Goal: Task Accomplishment & Management: Complete application form

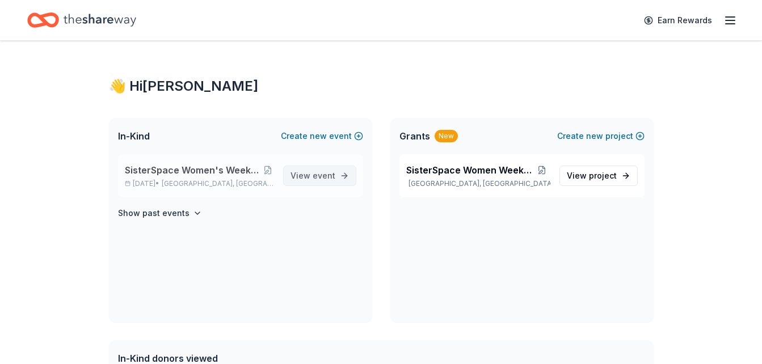
click at [310, 173] on span "View event" at bounding box center [312, 176] width 45 height 14
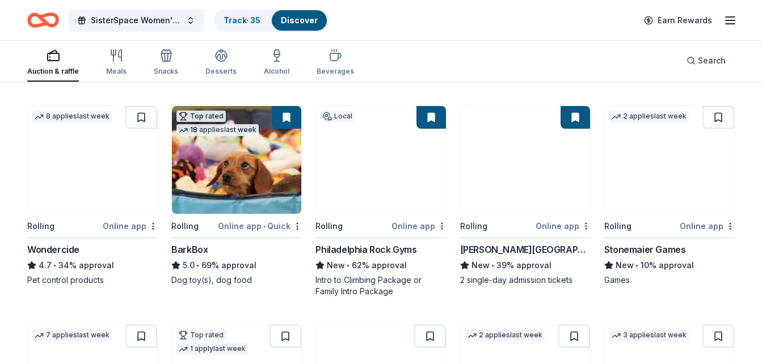
scroll to position [534, 0]
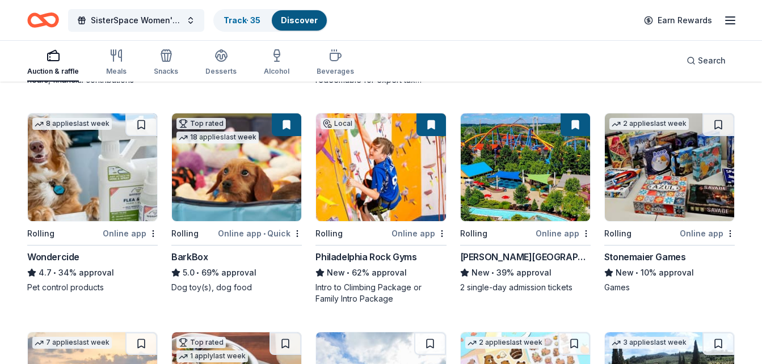
click at [289, 126] on button at bounding box center [286, 124] width 29 height 23
click at [197, 256] on div "BarkBox" at bounding box center [189, 257] width 36 height 14
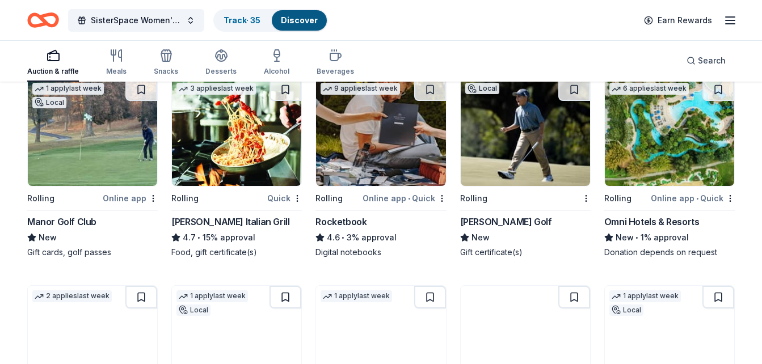
scroll to position [2942, 0]
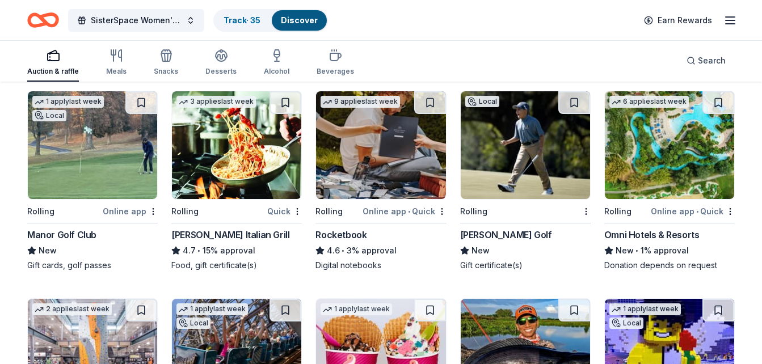
click at [347, 233] on div "Rocketbook" at bounding box center [340, 235] width 51 height 14
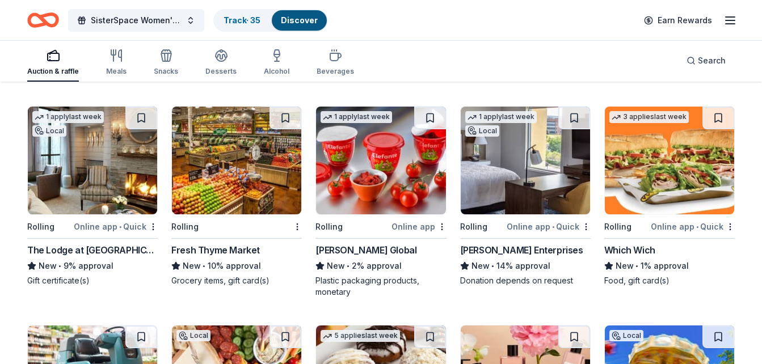
scroll to position [3551, 0]
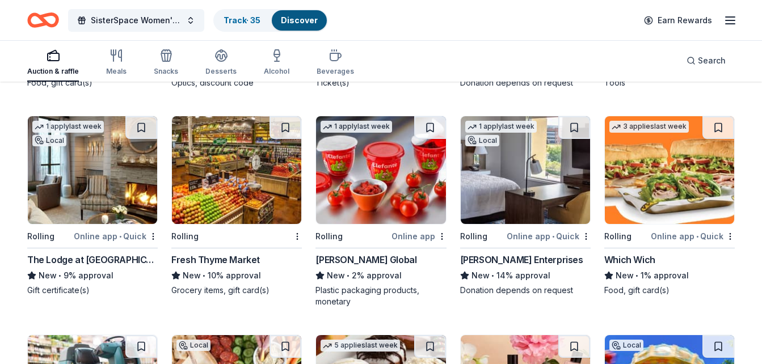
click at [475, 258] on div "Scott Enterprises" at bounding box center [521, 260] width 123 height 14
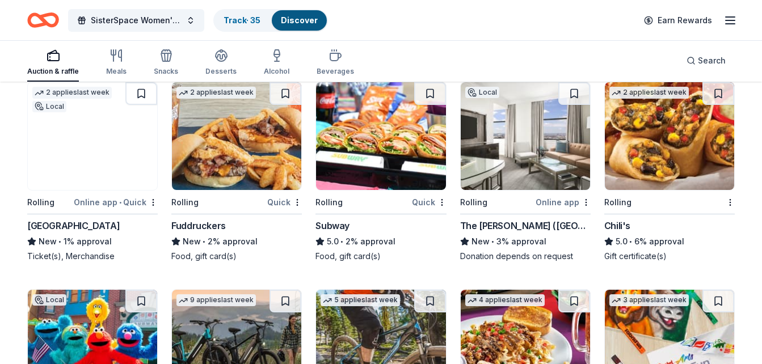
scroll to position [4906, 0]
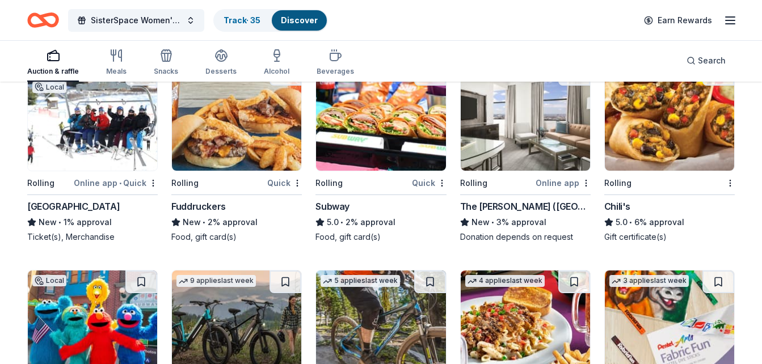
click at [504, 209] on div "The [PERSON_NAME] ([GEOGRAPHIC_DATA])" at bounding box center [525, 207] width 130 height 14
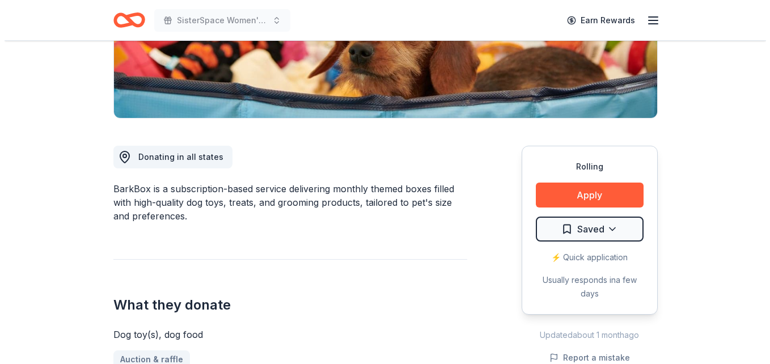
scroll to position [243, 0]
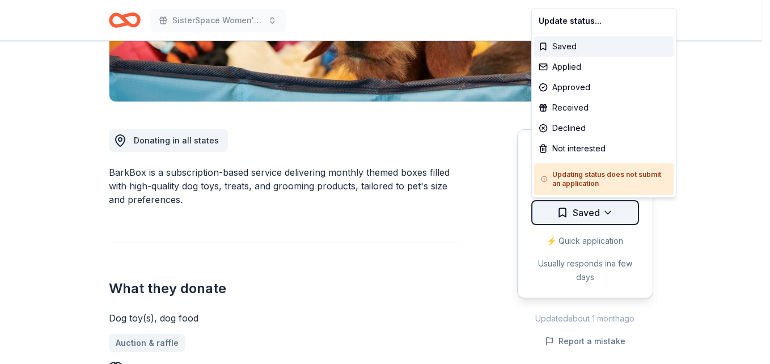
click at [562, 88] on div "Approved" at bounding box center [604, 87] width 140 height 20
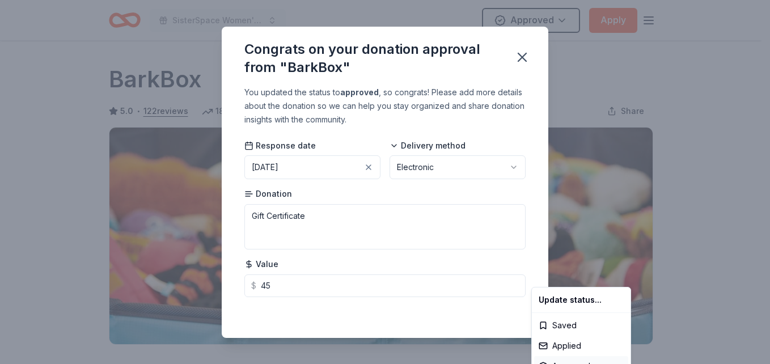
scroll to position [0, 0]
click at [556, 322] on div "Saved" at bounding box center [581, 325] width 94 height 20
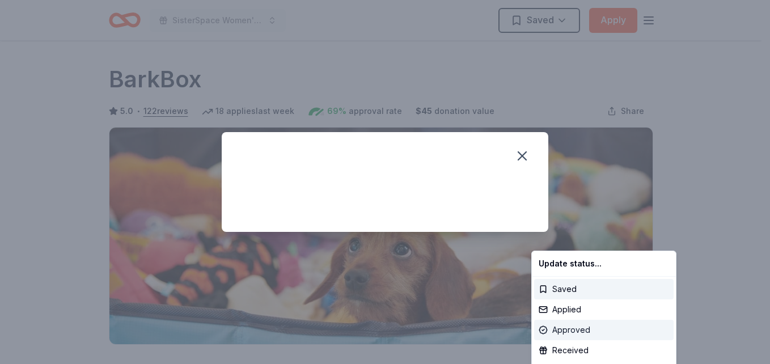
click at [560, 330] on div "Approved" at bounding box center [604, 330] width 140 height 20
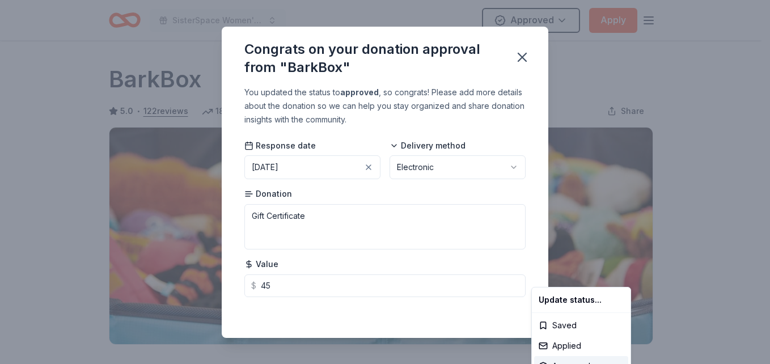
click at [510, 164] on html "SisterSpace Women's Weekend 2025 50th Anniversary Approved Apply Rolling Share …" at bounding box center [385, 182] width 770 height 364
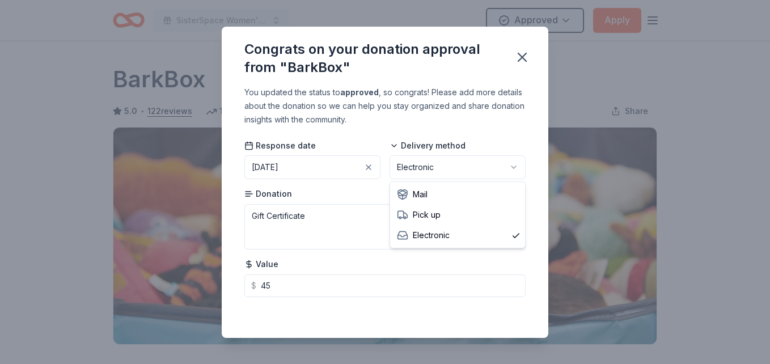
click at [510, 164] on html "SisterSpace Women's Weekend 2025 50th Anniversary Approved Apply Rolling Share …" at bounding box center [385, 182] width 770 height 364
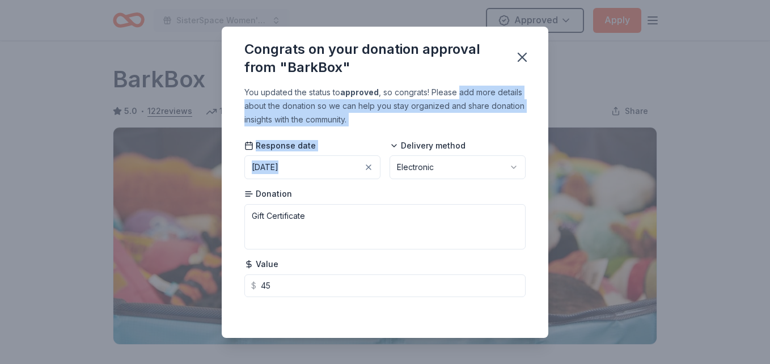
drag, startPoint x: 415, startPoint y: 135, endPoint x: 461, endPoint y: 90, distance: 64.6
click at [461, 90] on div "You updated the status to approved , so congrats! Please add more details about…" at bounding box center [385, 212] width 327 height 252
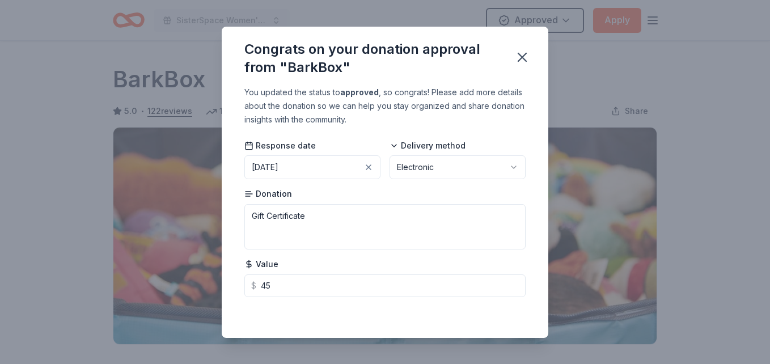
drag, startPoint x: 461, startPoint y: 90, endPoint x: 440, endPoint y: 86, distance: 21.3
click at [440, 86] on div "You updated the status to approved , so congrats! Please add more details about…" at bounding box center [384, 106] width 281 height 41
click at [519, 57] on icon "button" at bounding box center [522, 57] width 16 height 16
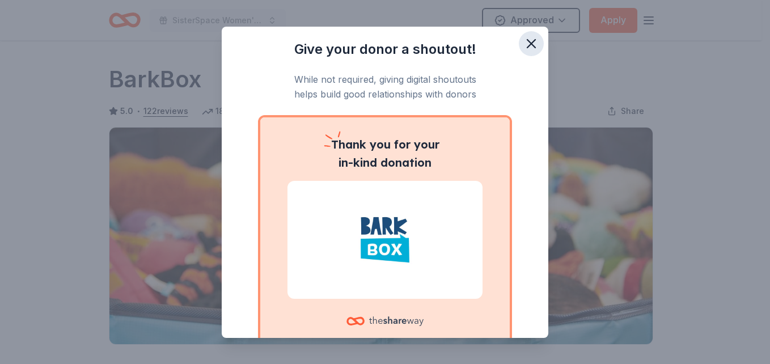
click at [524, 39] on icon "button" at bounding box center [532, 44] width 16 height 16
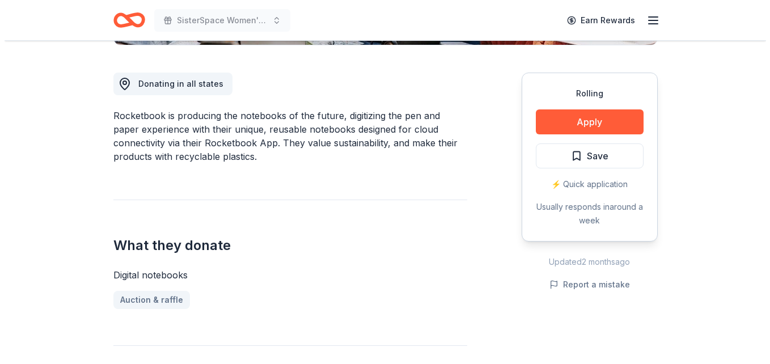
scroll to position [268, 0]
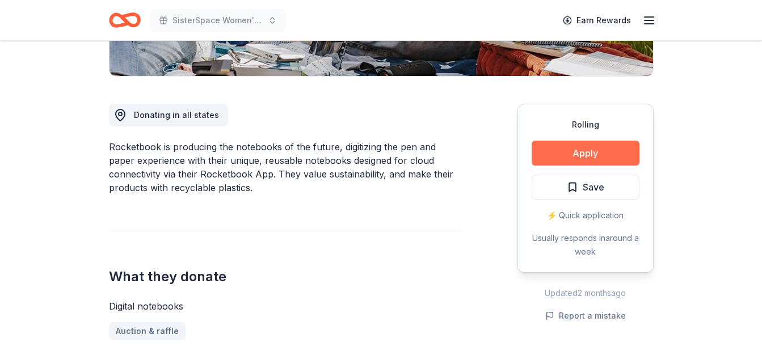
click at [588, 153] on button "Apply" at bounding box center [585, 153] width 108 height 25
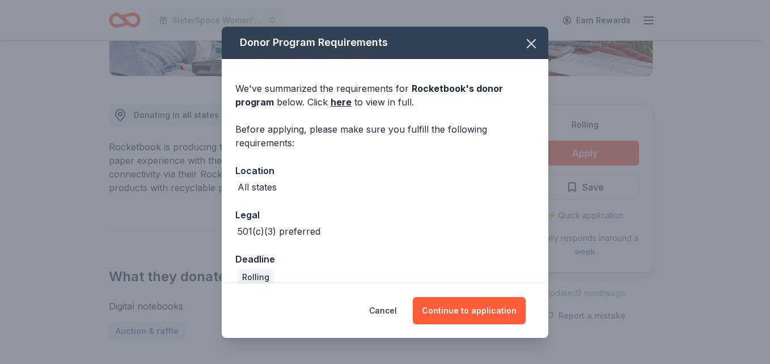
scroll to position [15, 0]
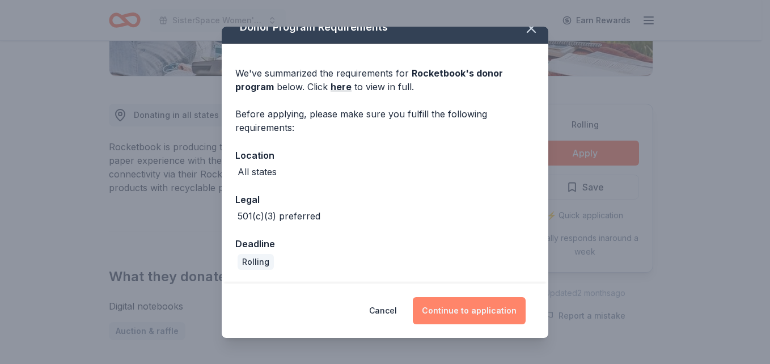
click at [473, 309] on button "Continue to application" at bounding box center [469, 310] width 113 height 27
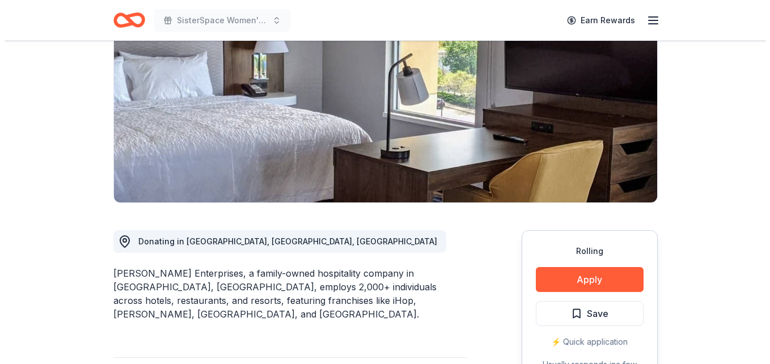
scroll to position [130, 0]
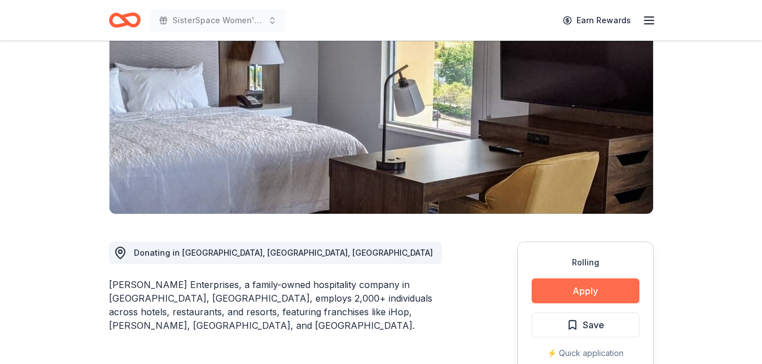
click at [569, 290] on button "Apply" at bounding box center [585, 291] width 108 height 25
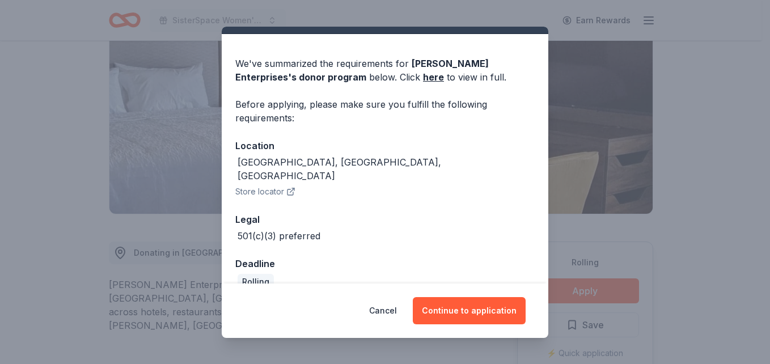
scroll to position [31, 0]
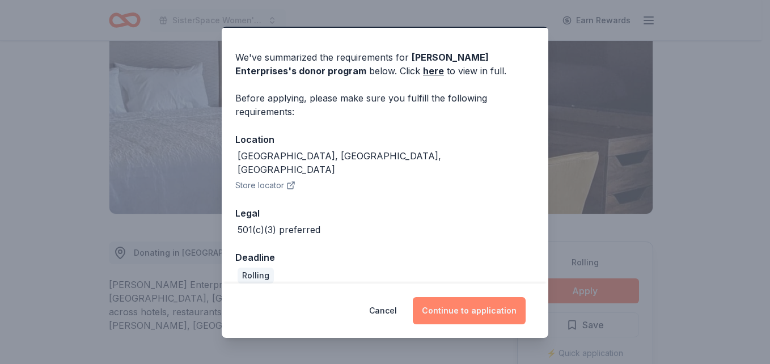
click at [482, 306] on button "Continue to application" at bounding box center [469, 310] width 113 height 27
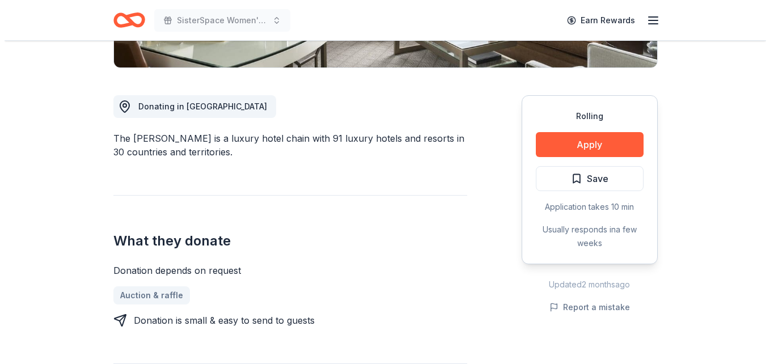
scroll to position [331, 0]
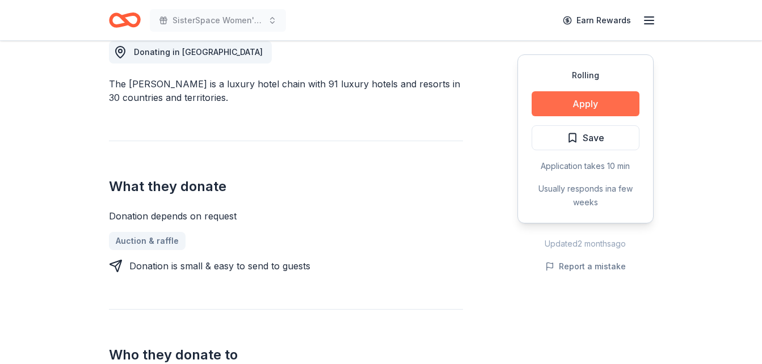
click at [566, 102] on button "Apply" at bounding box center [585, 103] width 108 height 25
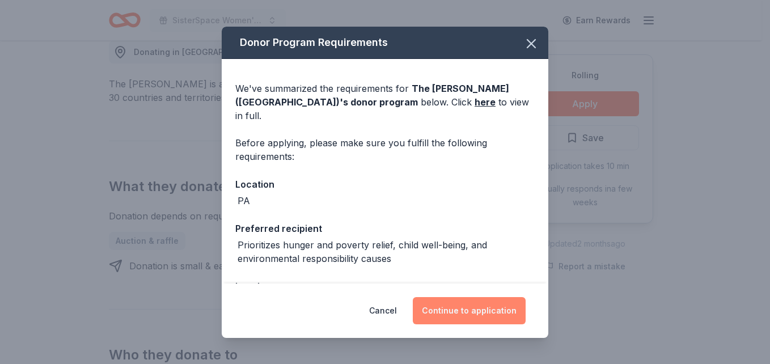
click at [475, 312] on button "Continue to application" at bounding box center [469, 310] width 113 height 27
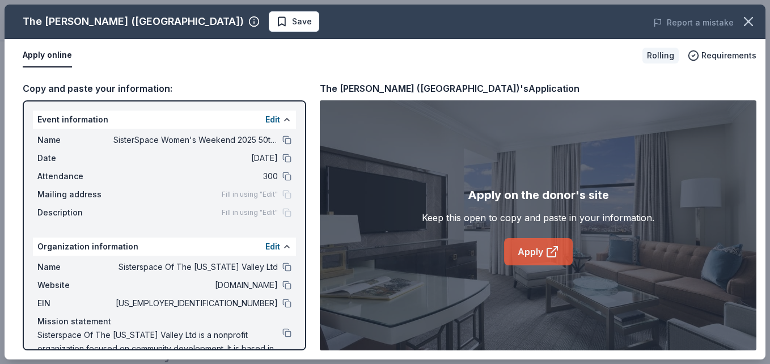
click at [541, 250] on link "Apply" at bounding box center [538, 251] width 69 height 27
